Goal: Task Accomplishment & Management: Use online tool/utility

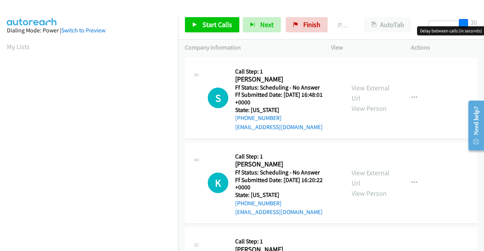
drag, startPoint x: 430, startPoint y: 21, endPoint x: 483, endPoint y: 22, distance: 53.3
click at [483, 22] on html "Start Calls Pause Next Finish Paused AutoTab AutoTab 30 Company Information Inf…" at bounding box center [242, 18] width 484 height 36
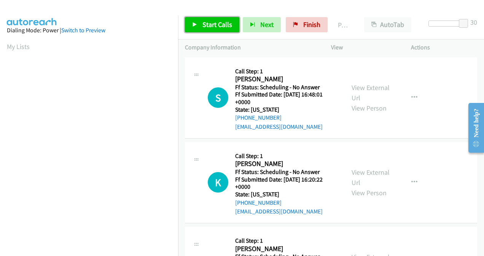
click at [224, 27] on span "Start Calls" at bounding box center [217, 24] width 30 height 9
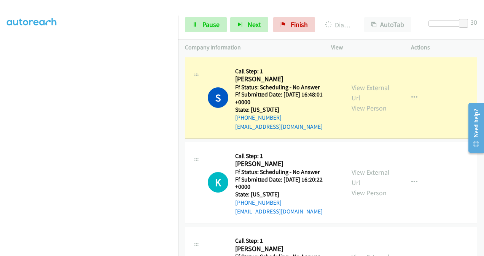
scroll to position [170, 0]
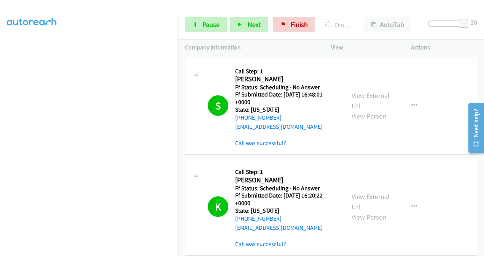
click at [386, 67] on div "View External Url View Person View External Url Email Schedule/Manage Callback …" at bounding box center [388, 106] width 87 height 84
click at [291, 25] on span "Finish" at bounding box center [299, 24] width 17 height 9
